Goal: Register for event/course

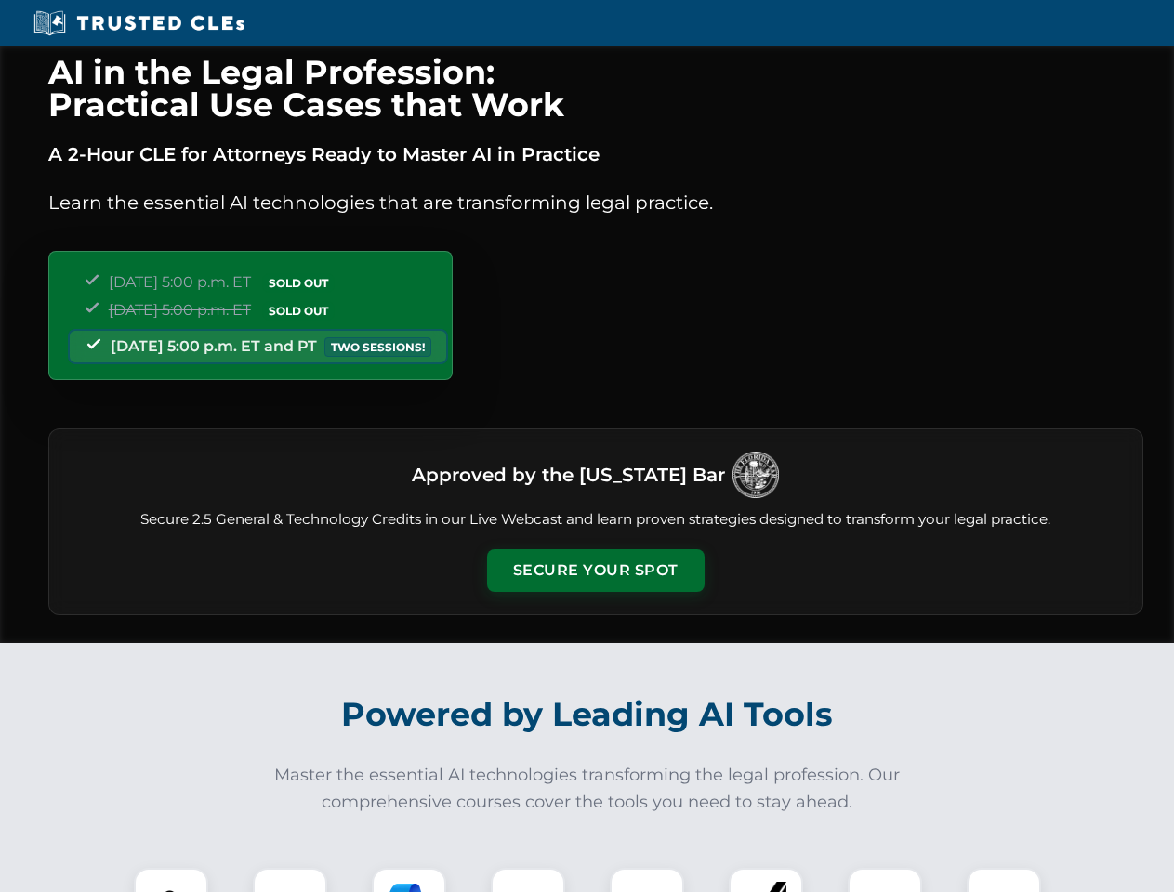
click at [595, 571] on button "Secure Your Spot" at bounding box center [596, 570] width 218 height 43
click at [171, 880] on img at bounding box center [171, 905] width 54 height 54
click at [290, 880] on div at bounding box center [290, 905] width 74 height 74
